Goal: Obtain resource: Download file/media

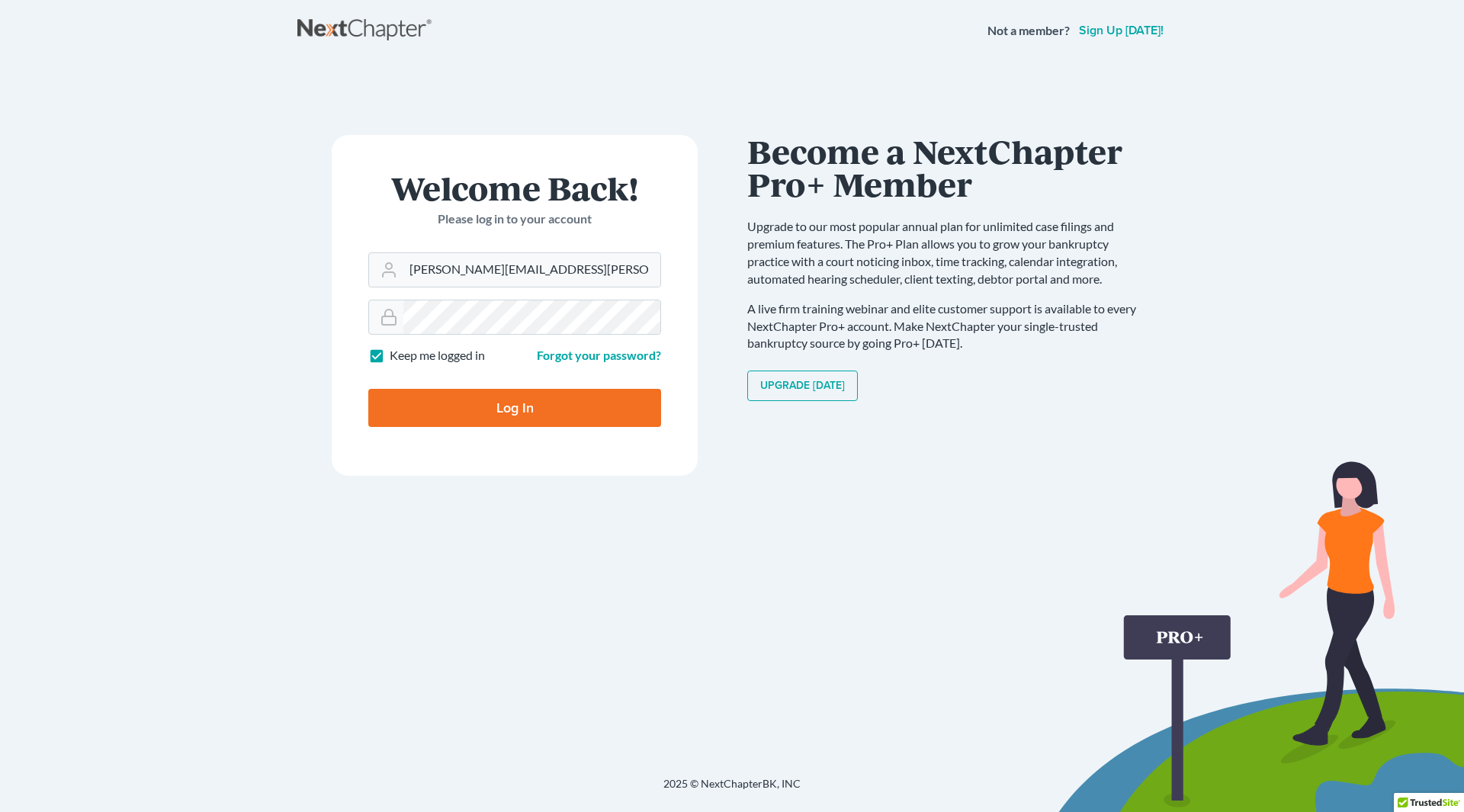
click at [368, 389] on input "Log In" at bounding box center [515, 407] width 293 height 38
type input "Thinking..."
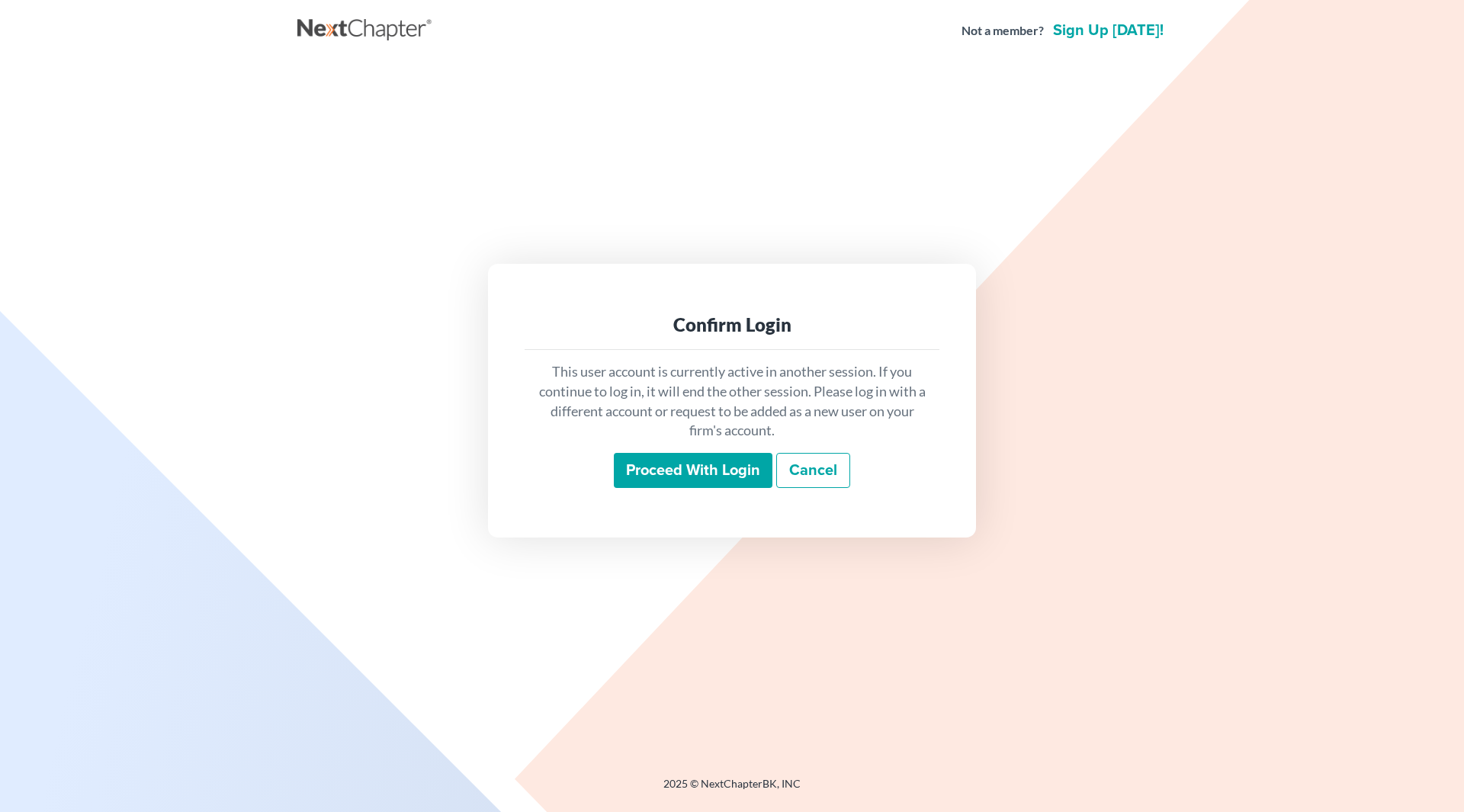
click at [683, 471] on input "Proceed with login" at bounding box center [692, 470] width 158 height 35
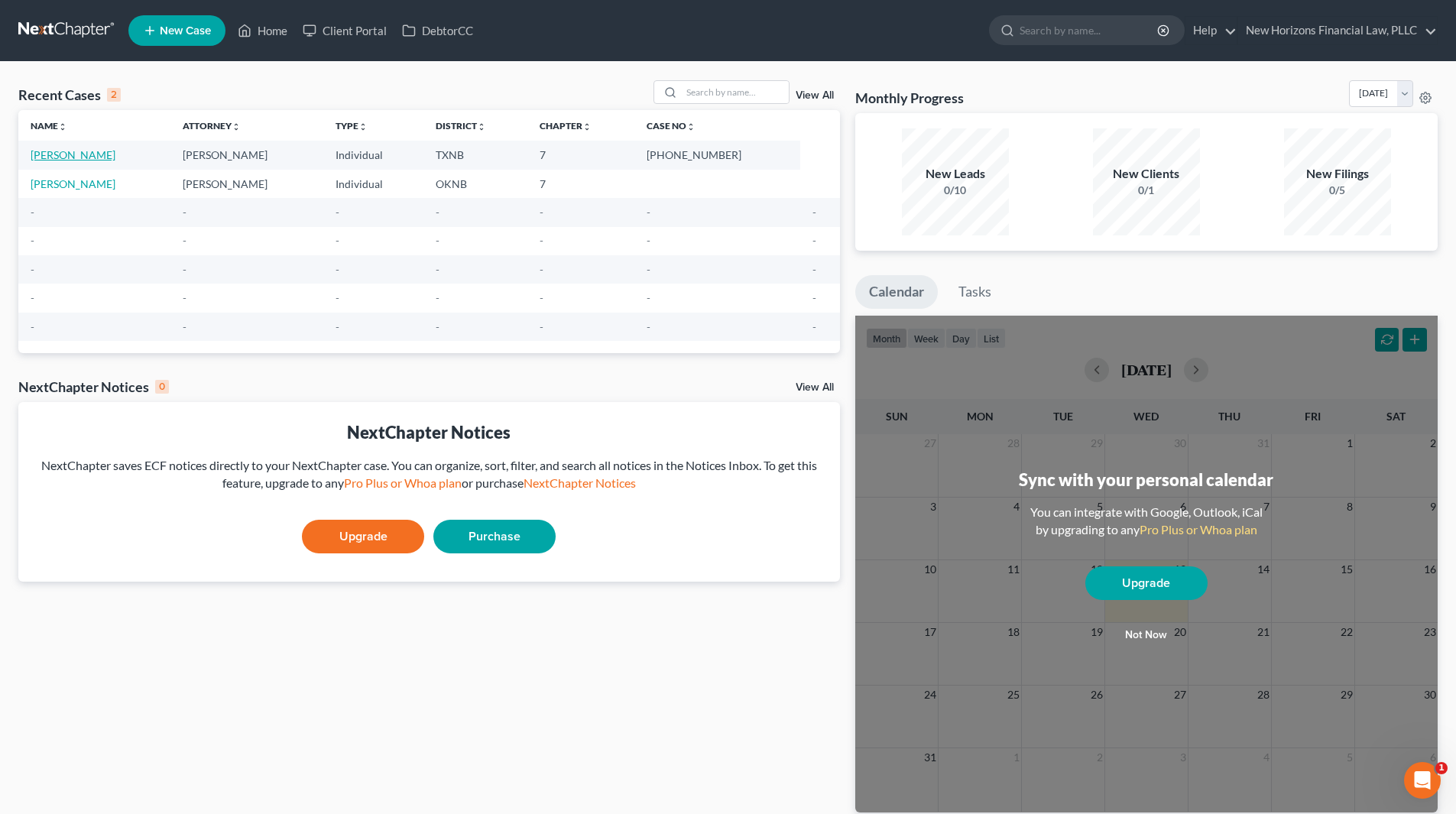
click at [69, 154] on link "[PERSON_NAME]" at bounding box center [73, 155] width 85 height 13
select select "6"
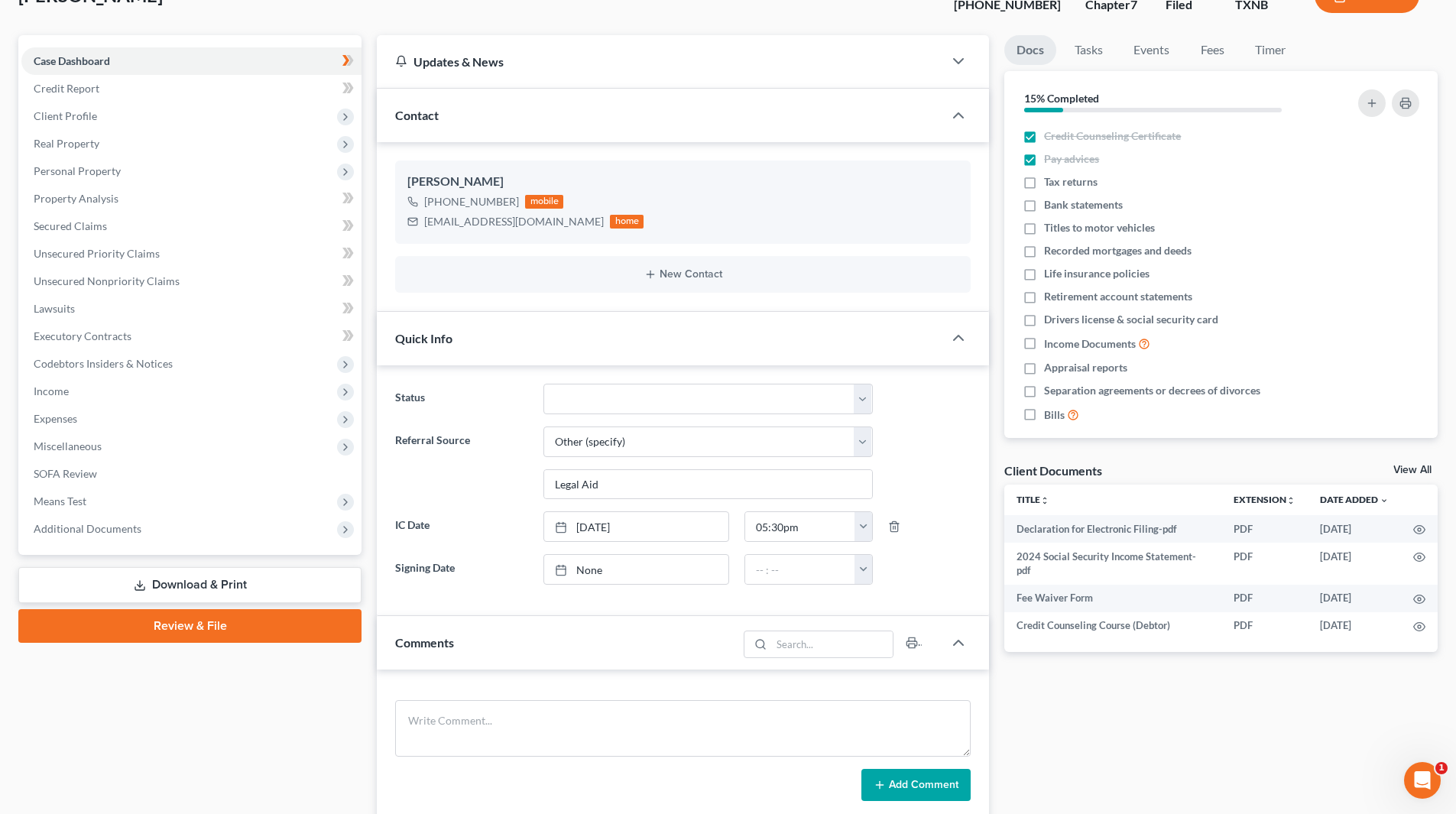
scroll to position [459, 0]
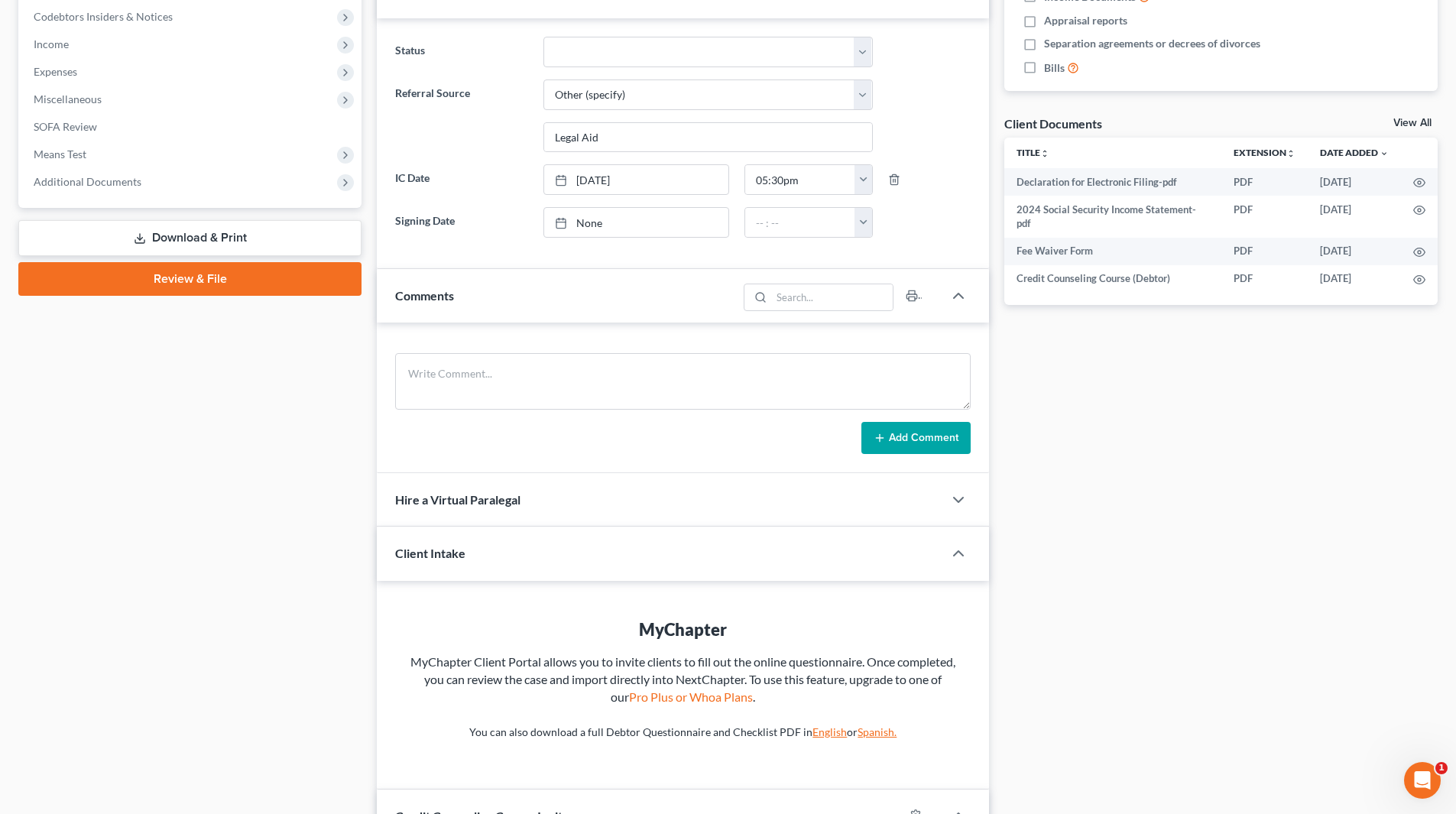
click at [180, 239] on link "Download & Print" at bounding box center [190, 238] width 343 height 36
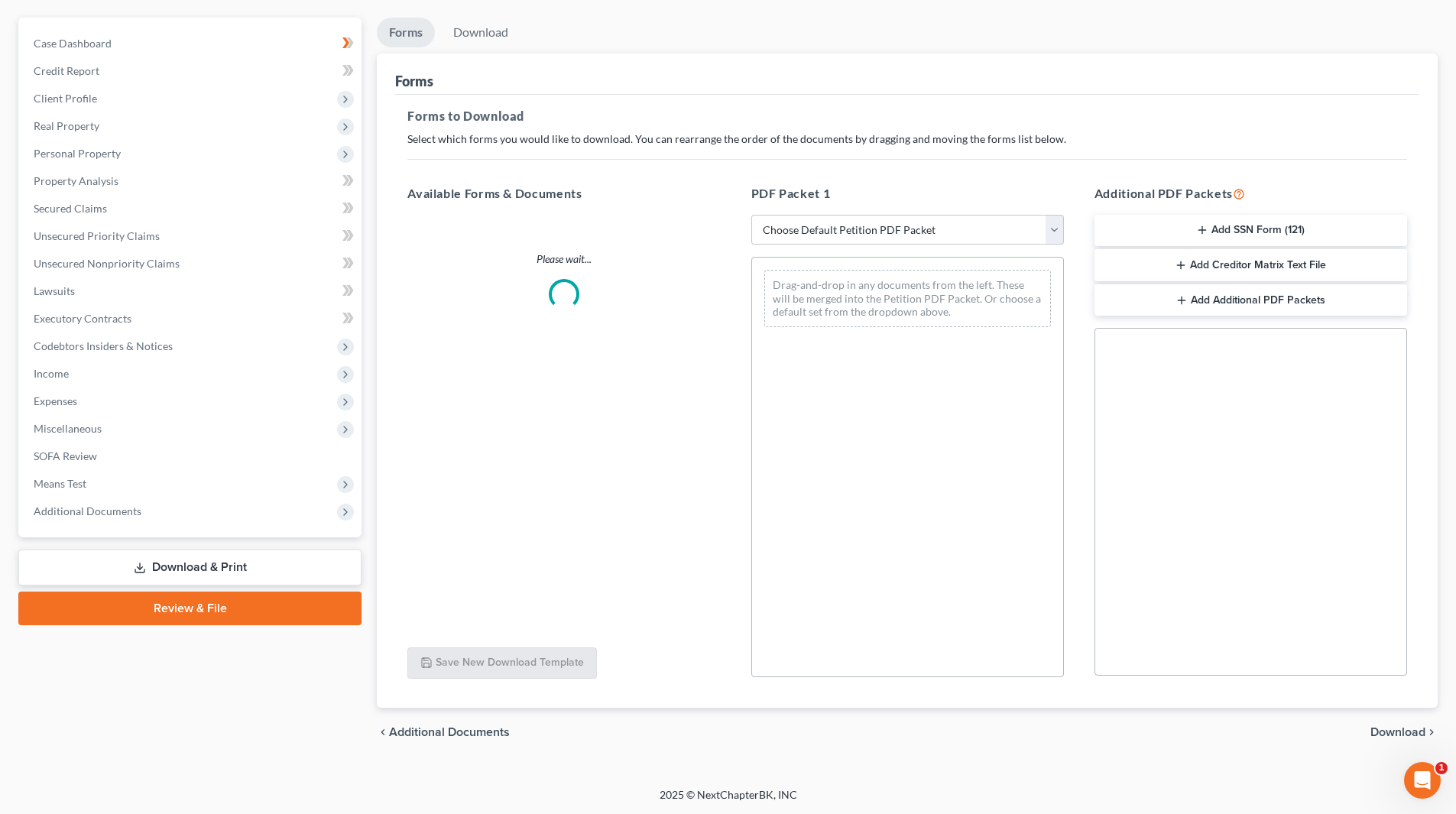
scroll to position [130, 0]
click at [921, 221] on select "Choose Default Petition PDF Packet Complete Bankruptcy Petition (all forms and …" at bounding box center [908, 229] width 312 height 31
click at [936, 462] on div "Drag-and-drop in any documents from the left. These will be merged into the Pet…" at bounding box center [908, 466] width 312 height 420
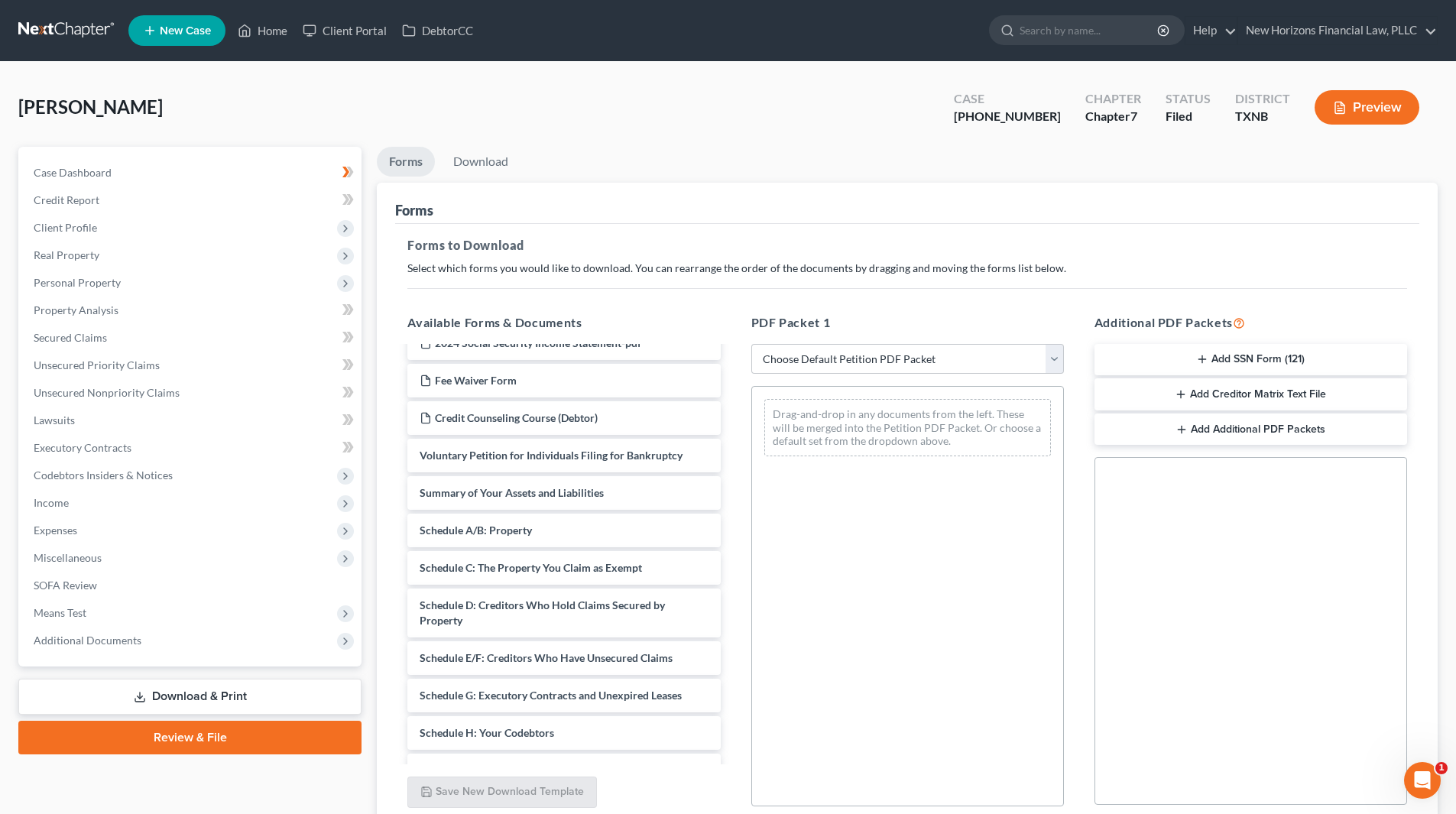
scroll to position [76, 0]
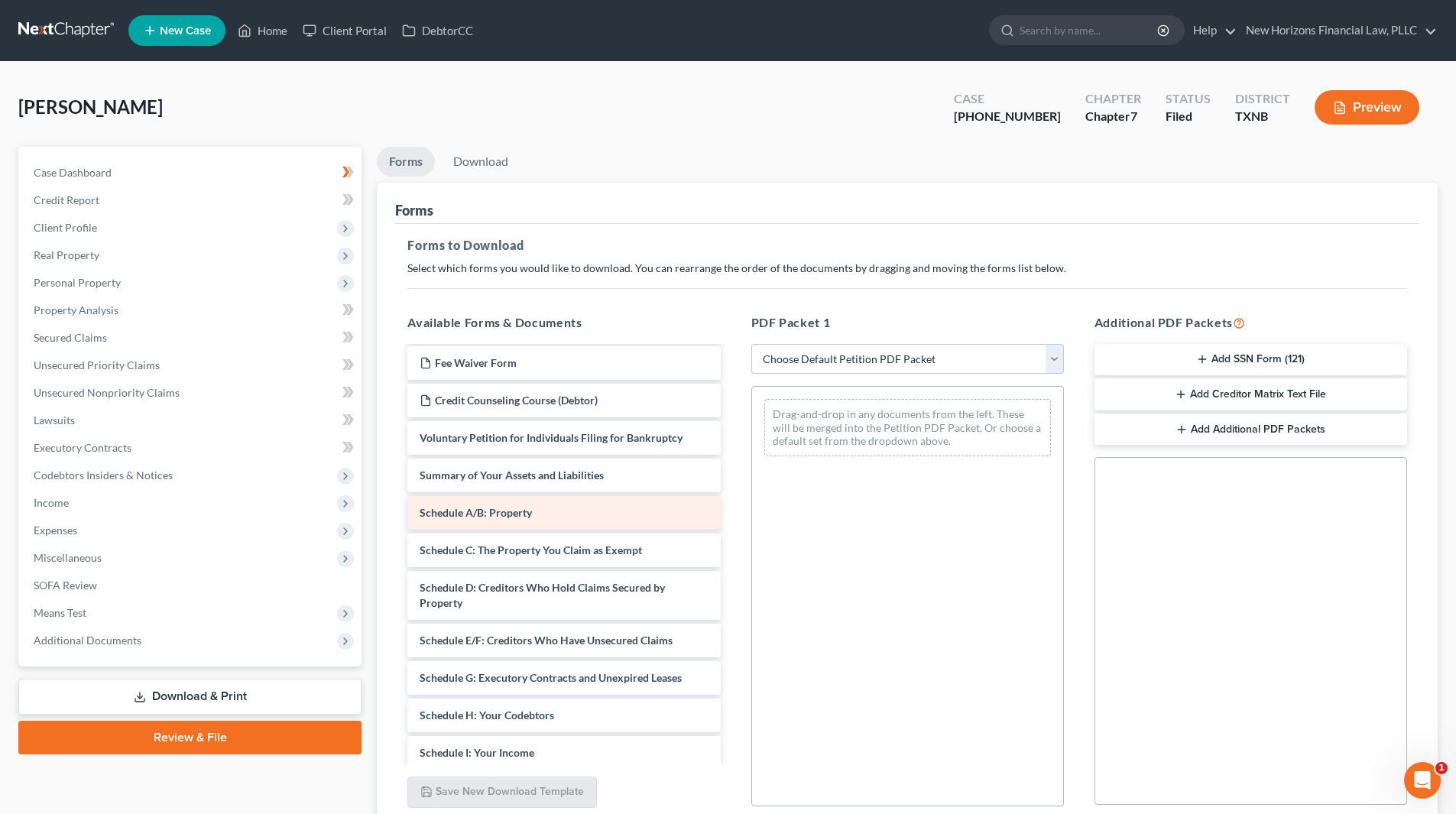
click at [527, 511] on span "Schedule A/B: Property" at bounding box center [476, 512] width 112 height 13
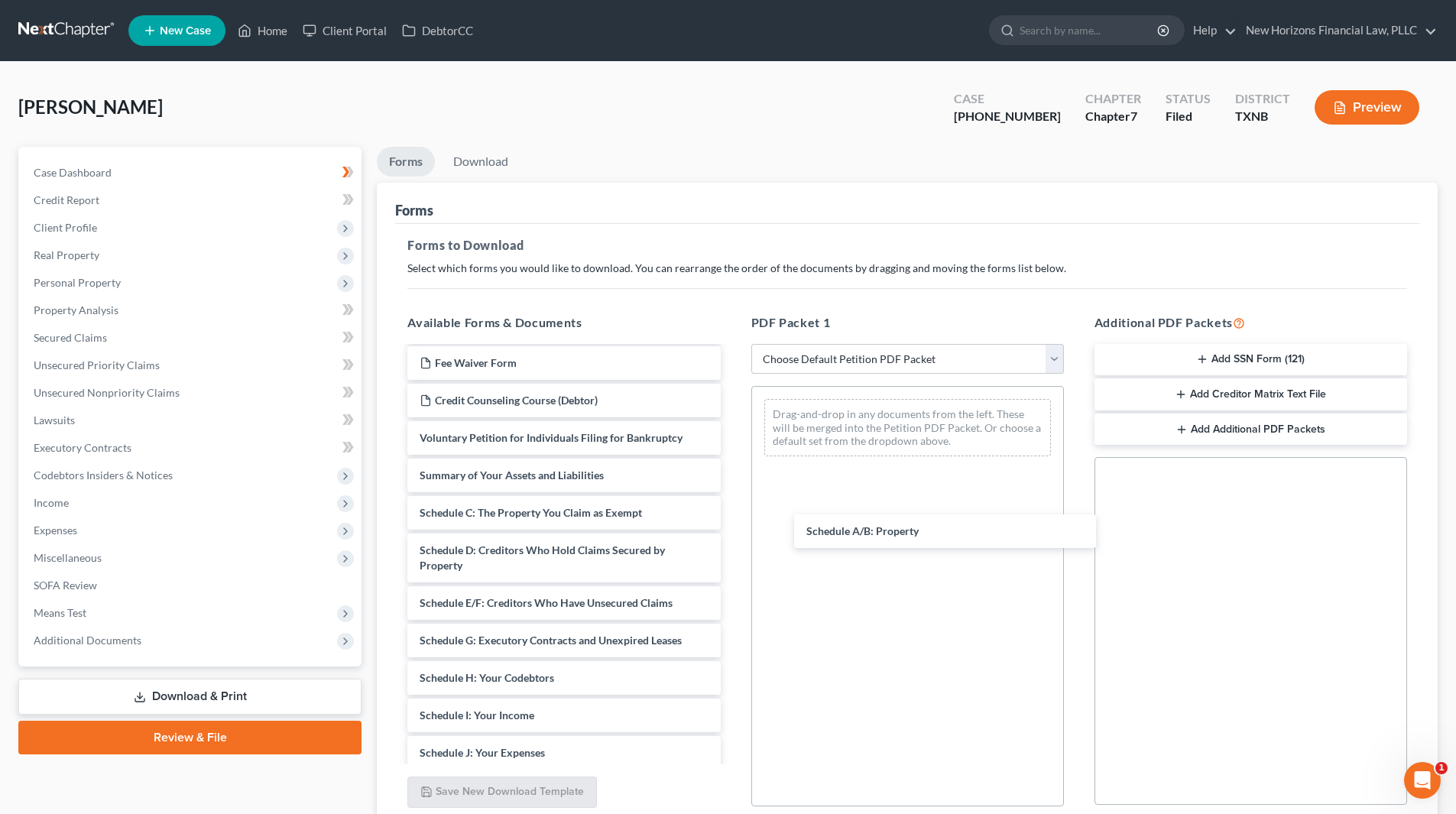
drag, startPoint x: 525, startPoint y: 512, endPoint x: 904, endPoint y: 525, distance: 379.2
click at [732, 527] on div "Schedule A/B: Property Declaration for Electronic Filing-pdf 2024 Social Securi…" at bounding box center [564, 693] width 337 height 843
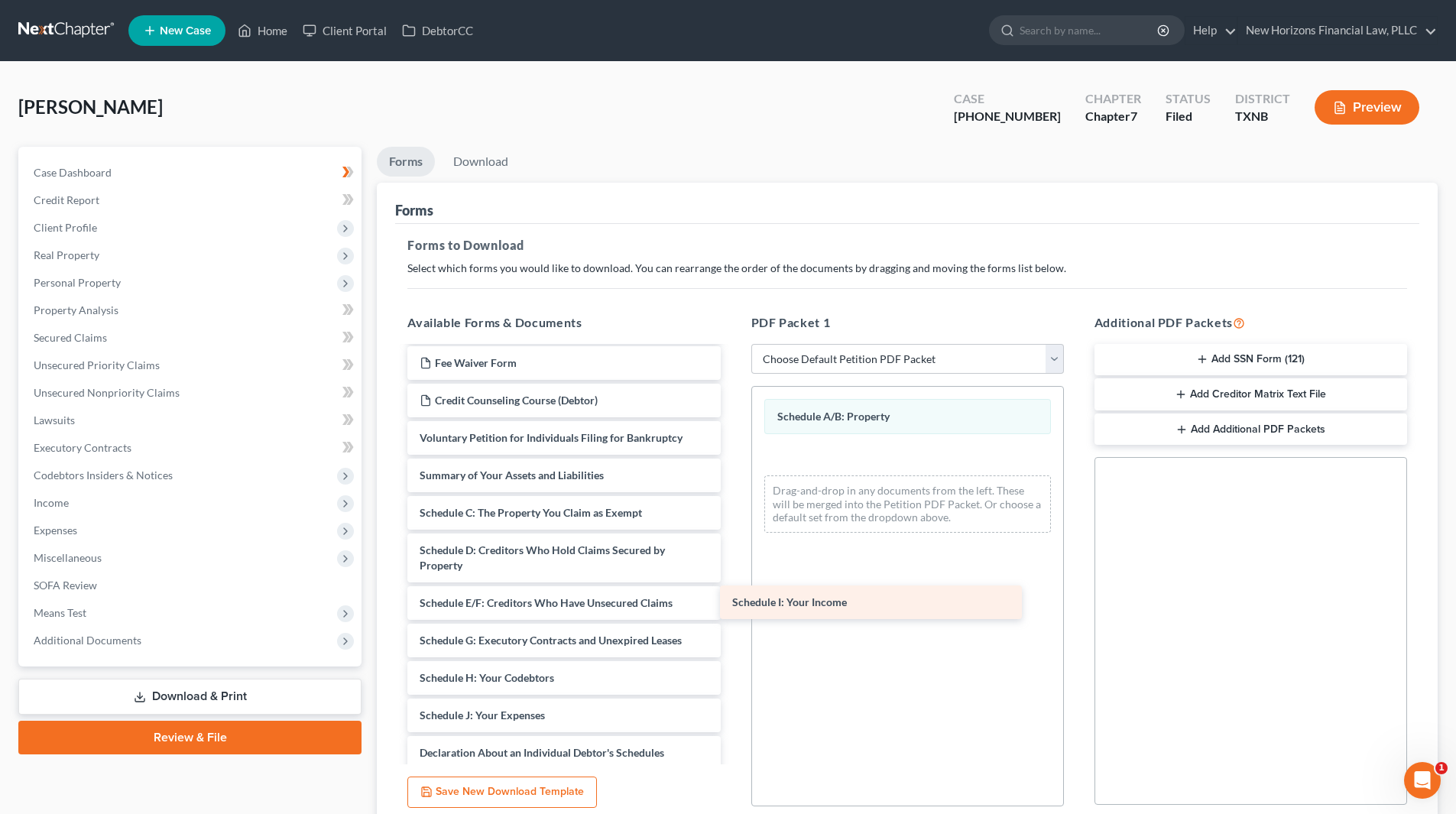
drag, startPoint x: 591, startPoint y: 713, endPoint x: 904, endPoint y: 599, distance: 333.1
click at [732, 599] on div "Schedule I: Your Income Declaration for Electronic Filing-pdf 2024 Social Secur…" at bounding box center [564, 674] width 337 height 806
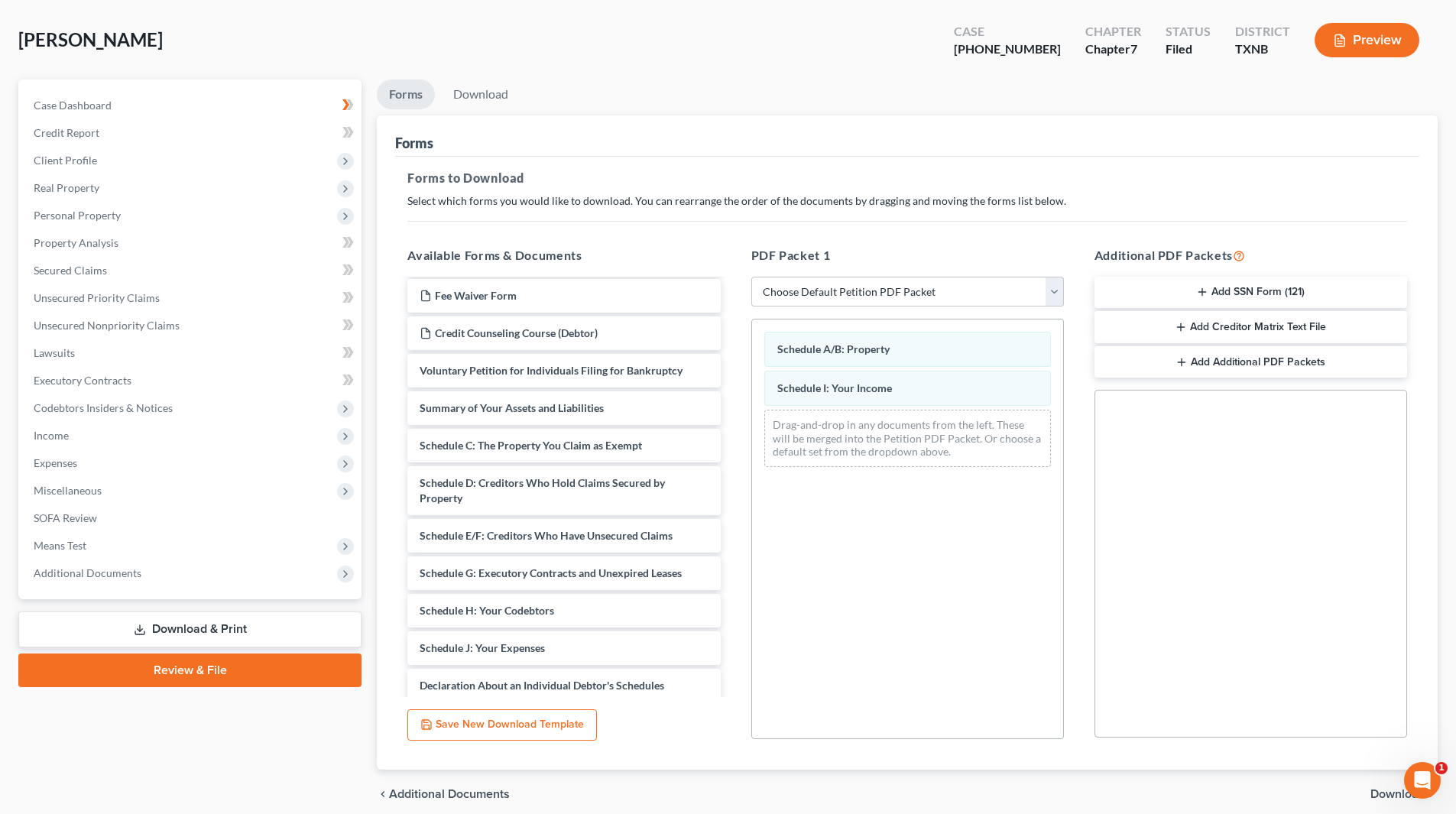
scroll to position [130, 0]
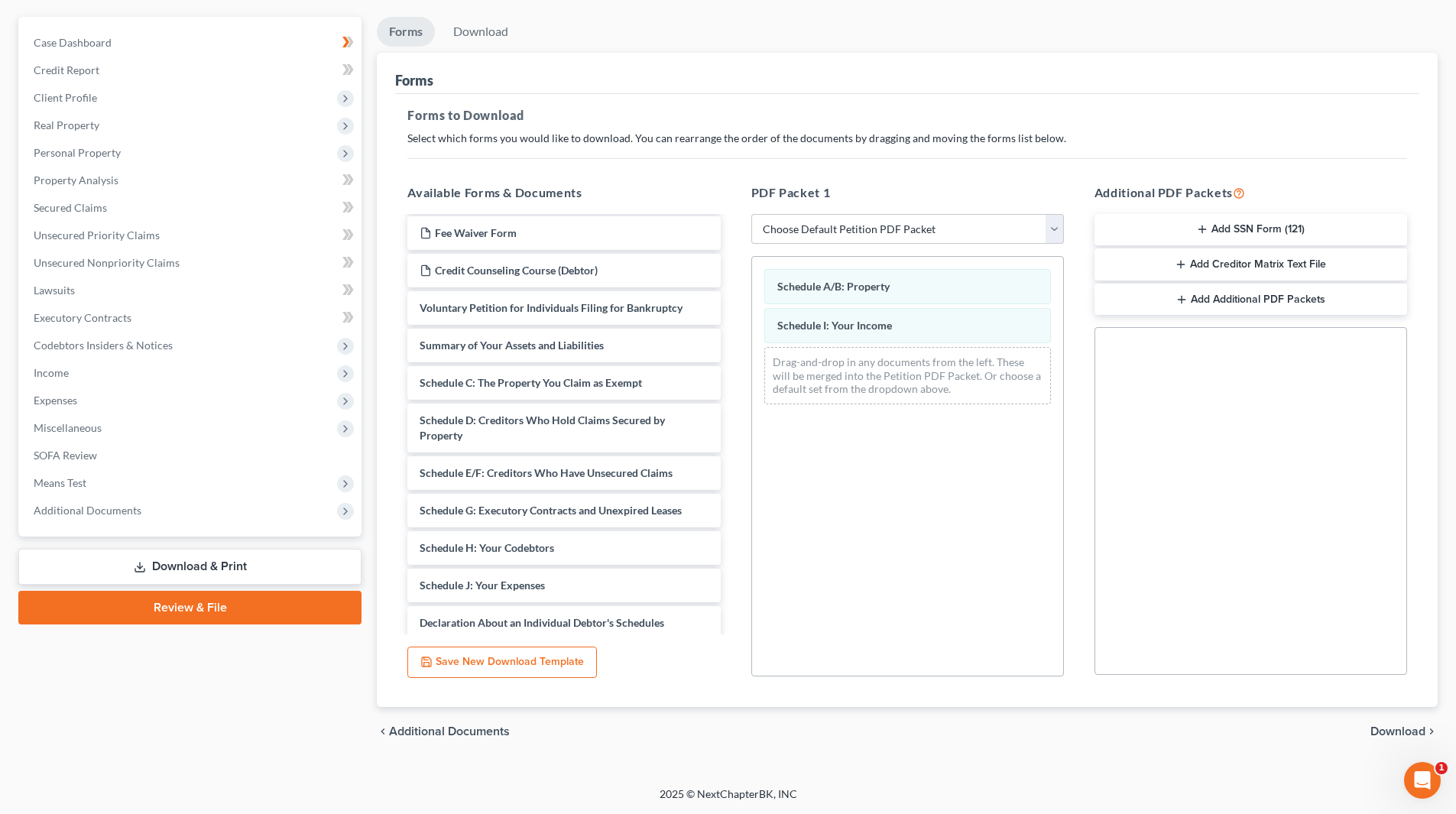
click at [1394, 733] on span "Download" at bounding box center [1398, 731] width 55 height 12
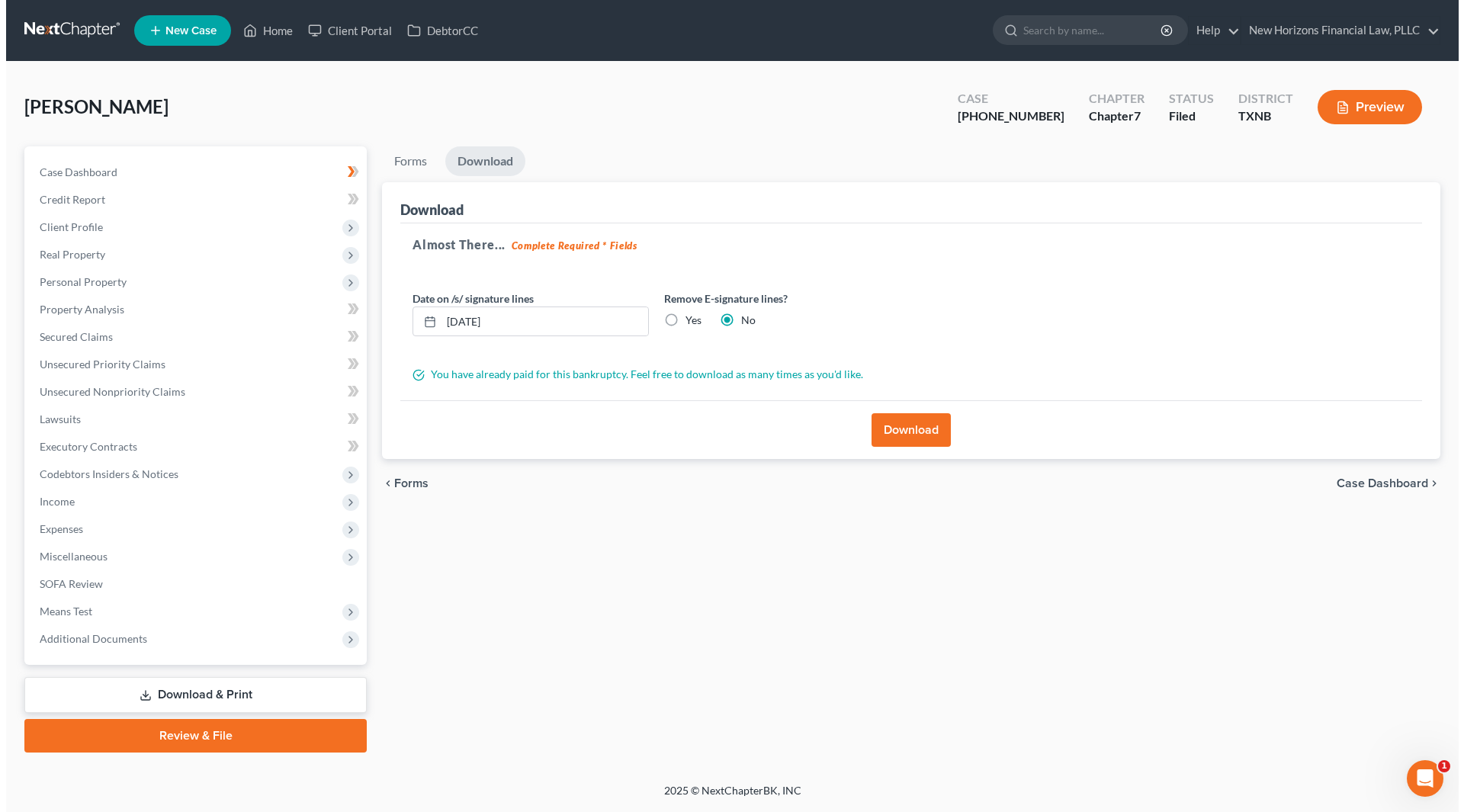
scroll to position [0, 0]
